Goal: Transaction & Acquisition: Subscribe to service/newsletter

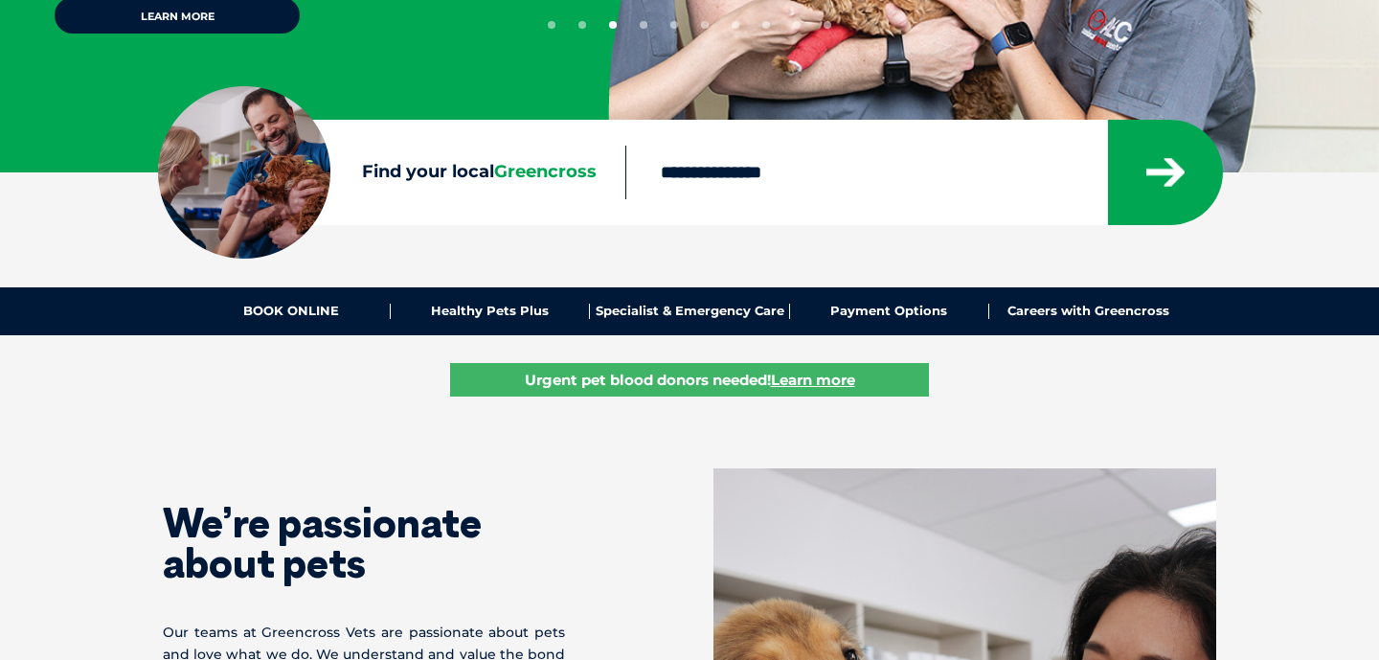
scroll to position [456, 0]
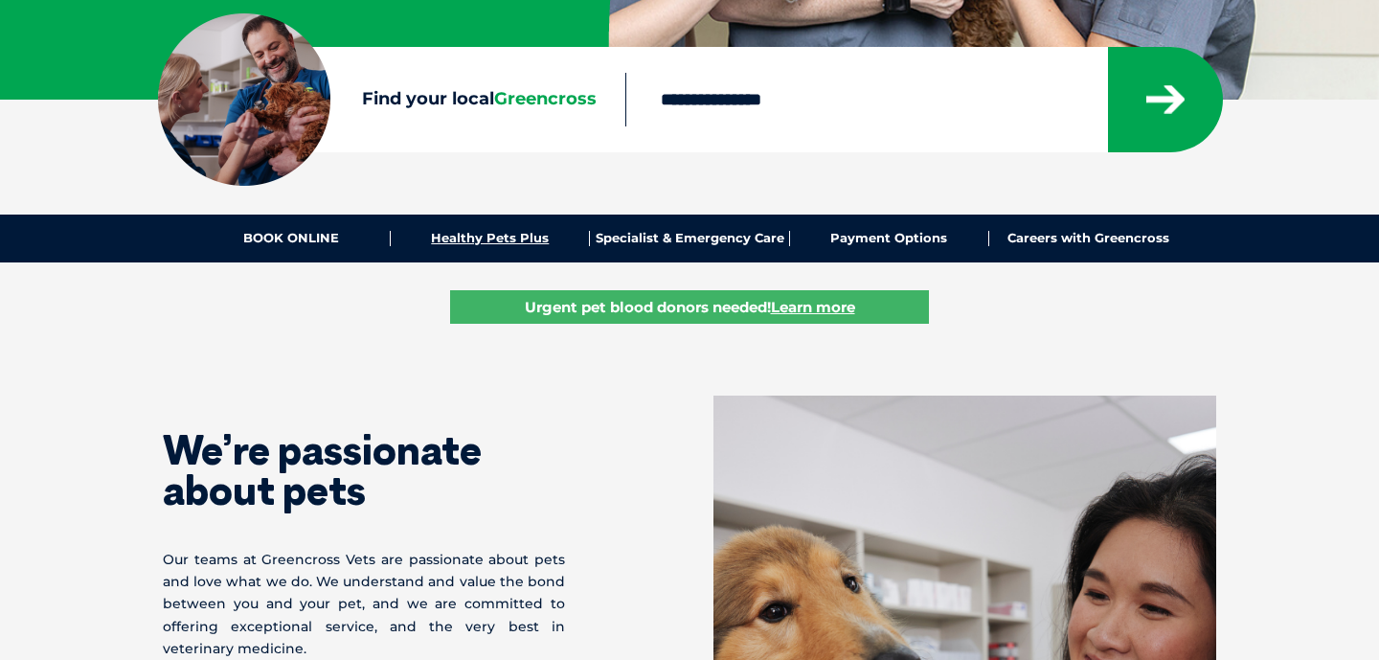
click at [529, 231] on link "Healthy Pets Plus" at bounding box center [490, 238] width 199 height 15
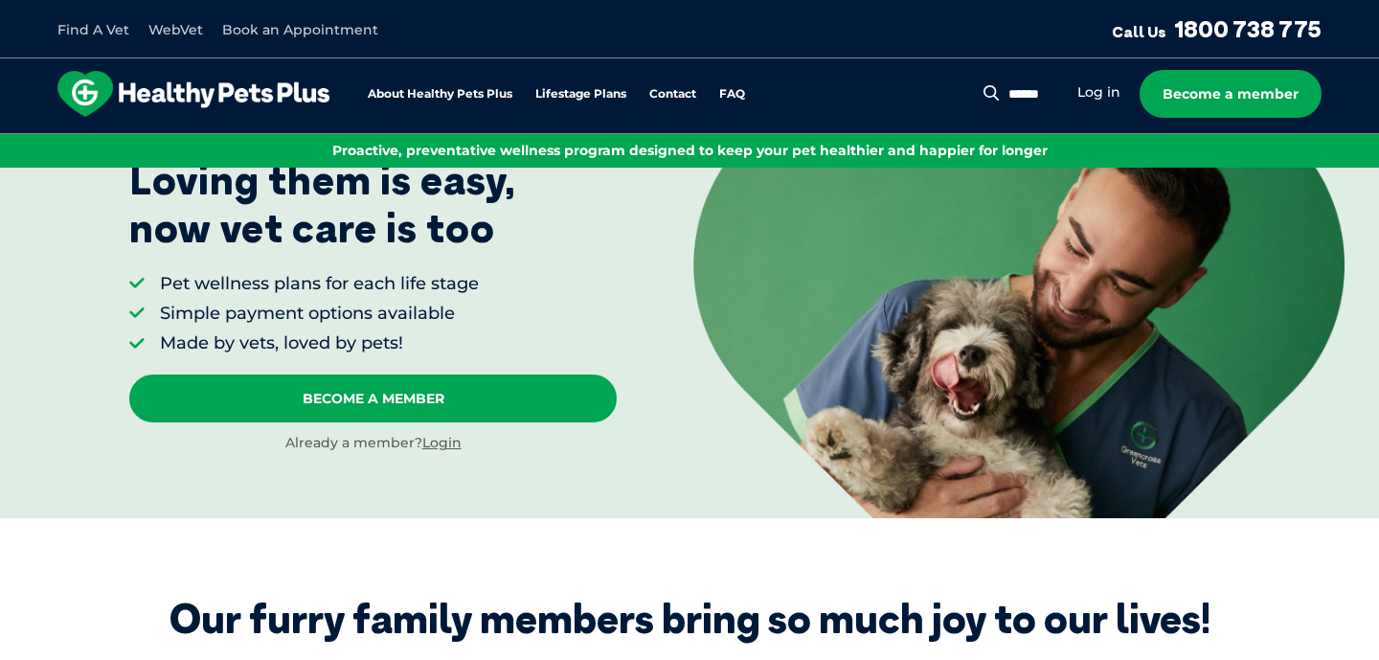
scroll to position [167, 0]
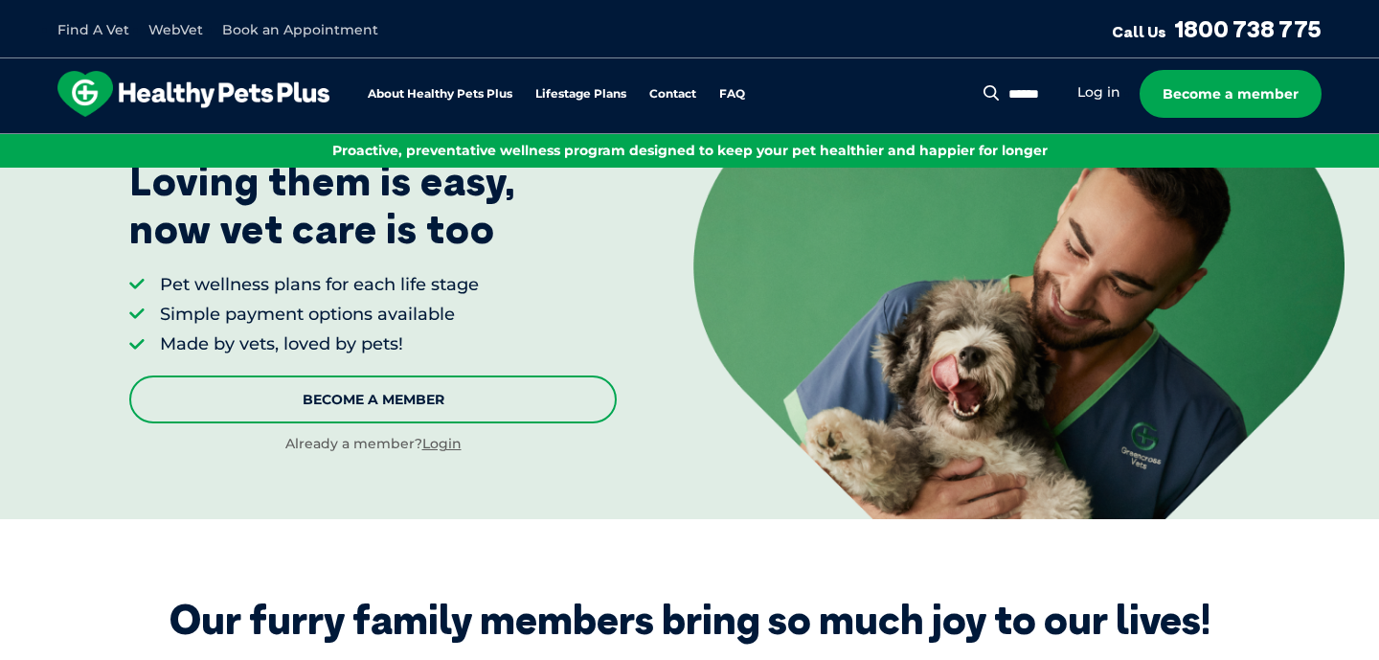
click at [476, 387] on link "Become A Member" at bounding box center [373, 399] width 488 height 48
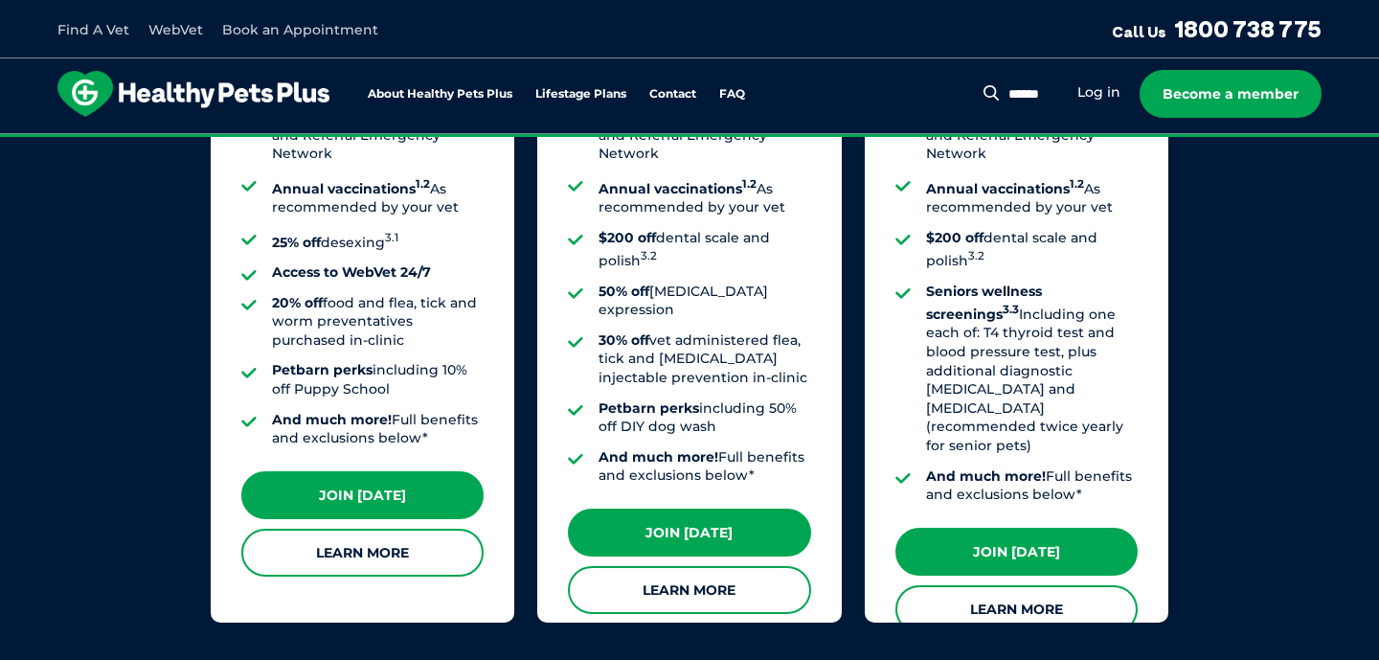
scroll to position [1791, 0]
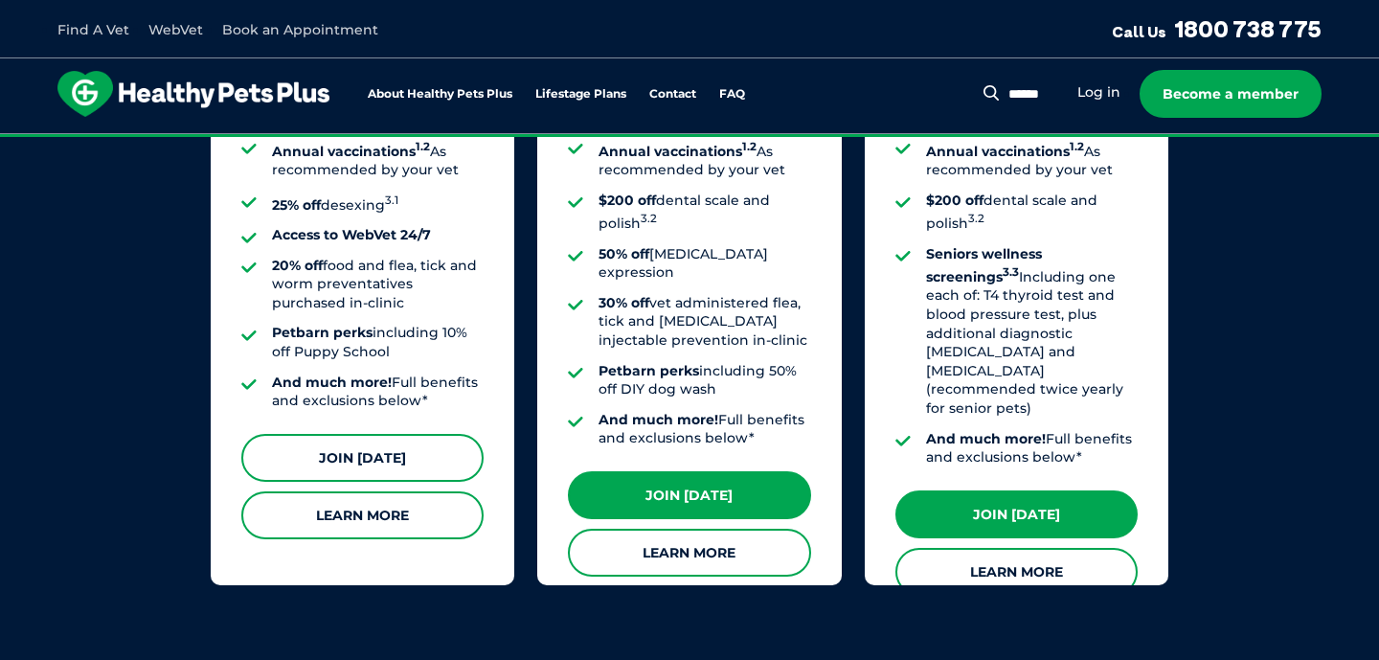
click at [436, 434] on link "Join Today" at bounding box center [362, 458] width 242 height 48
